Goal: Book appointment/travel/reservation: Book appointment/travel/reservation

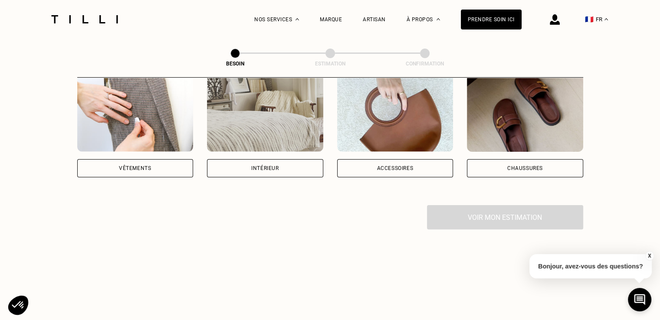
scroll to position [182, 0]
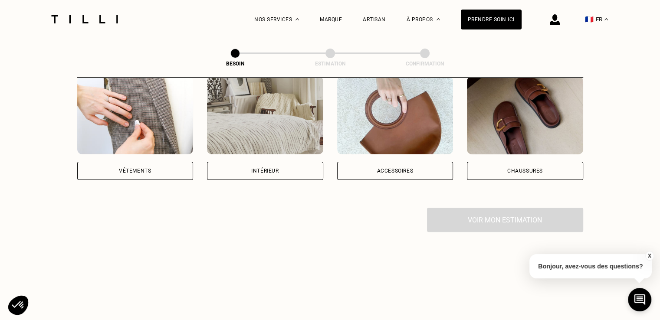
click at [170, 102] on img at bounding box center [135, 115] width 116 height 78
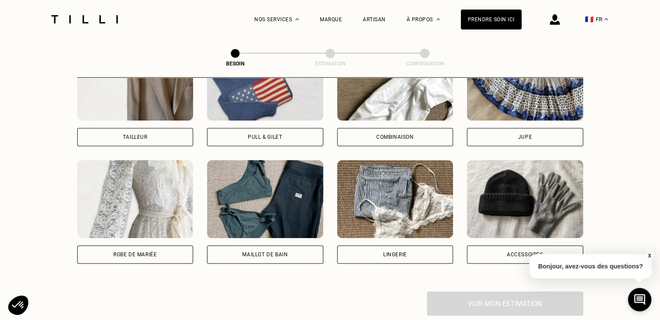
scroll to position [566, 0]
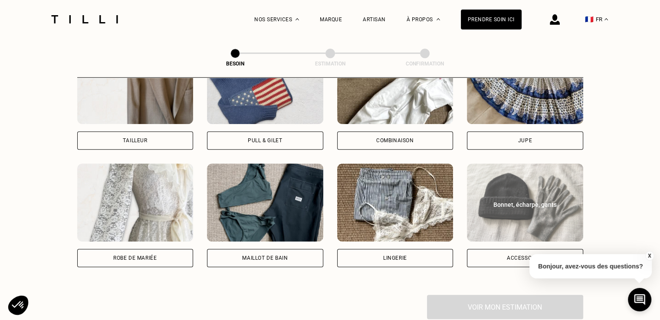
click at [521, 181] on img at bounding box center [525, 203] width 116 height 78
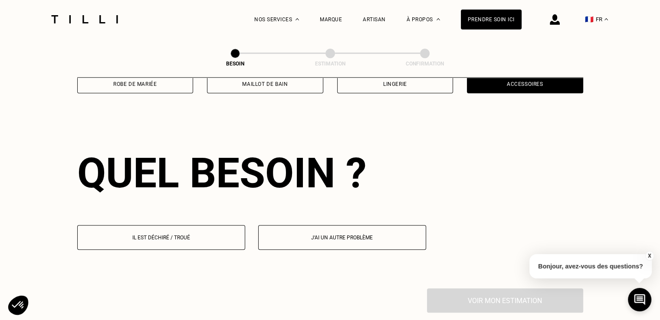
scroll to position [755, 0]
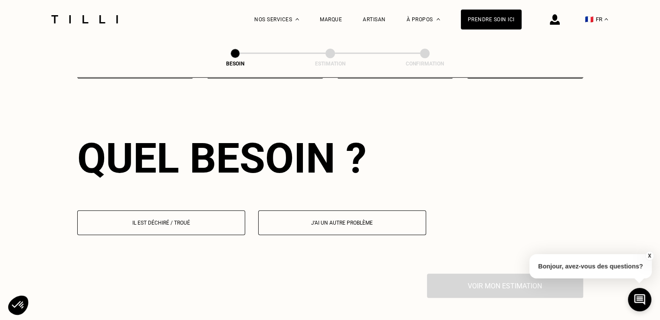
click at [162, 221] on button "Il est déchiré / troué" at bounding box center [161, 223] width 168 height 25
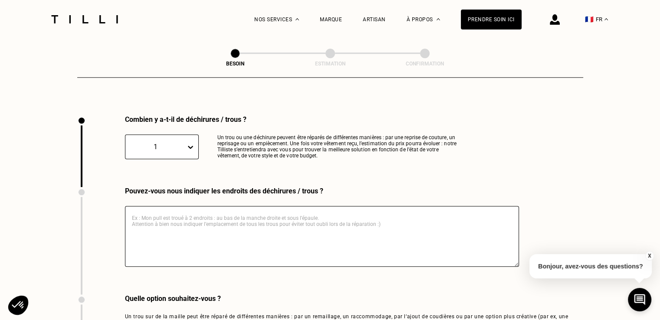
scroll to position [924, 0]
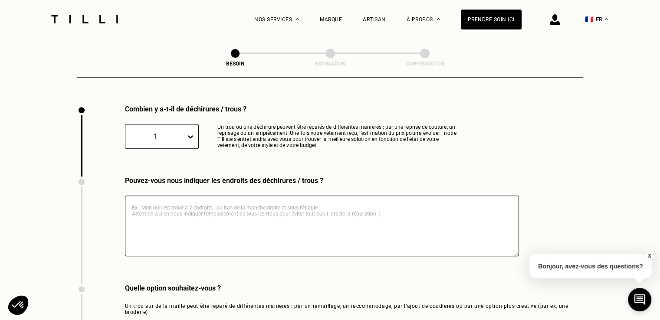
click at [167, 205] on textarea at bounding box center [322, 226] width 394 height 61
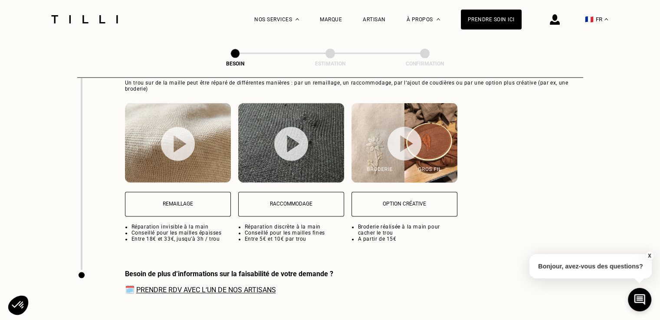
scroll to position [1154, 0]
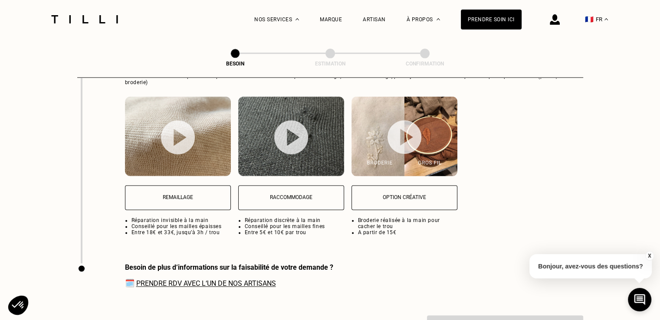
type textarea "trou en haut à droite"
click at [194, 195] on p "Remaillage" at bounding box center [178, 198] width 96 height 6
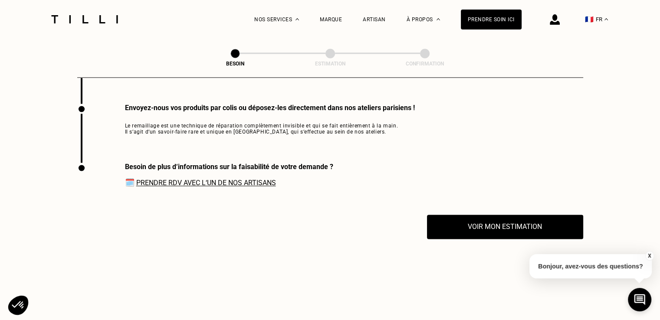
scroll to position [1314, 0]
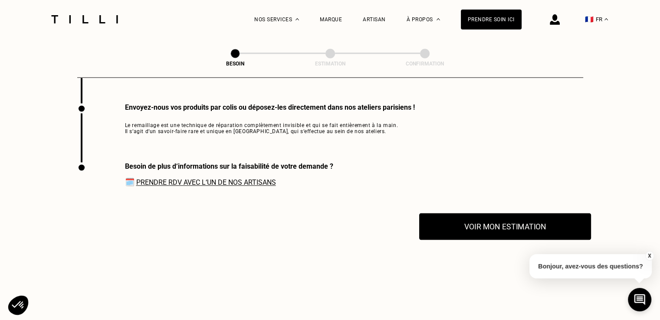
click at [546, 223] on button "Voir mon estimation" at bounding box center [505, 226] width 172 height 27
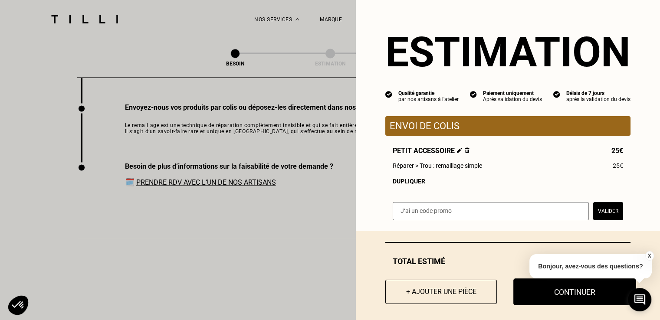
click at [584, 297] on button "Continuer" at bounding box center [575, 292] width 123 height 27
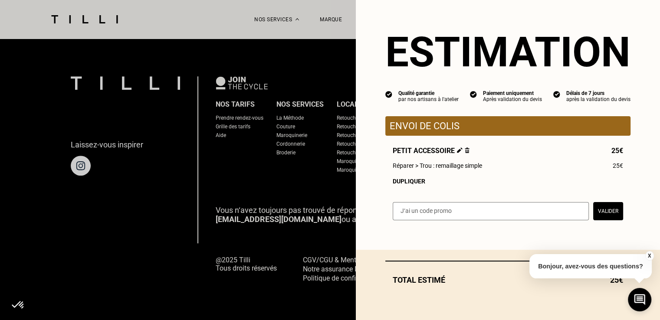
scroll to position [558, 0]
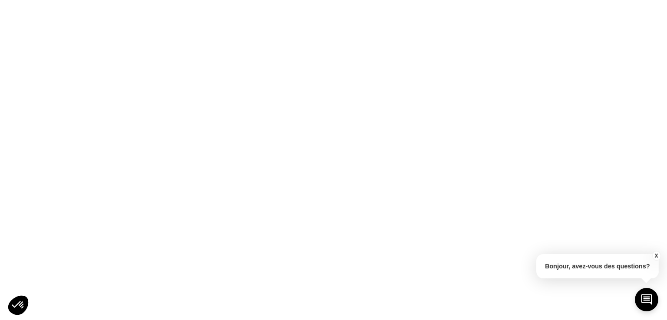
click at [655, 254] on button "X" at bounding box center [656, 256] width 9 height 10
click at [660, 0] on html at bounding box center [333, 0] width 667 height 0
